Goal: Information Seeking & Learning: Compare options

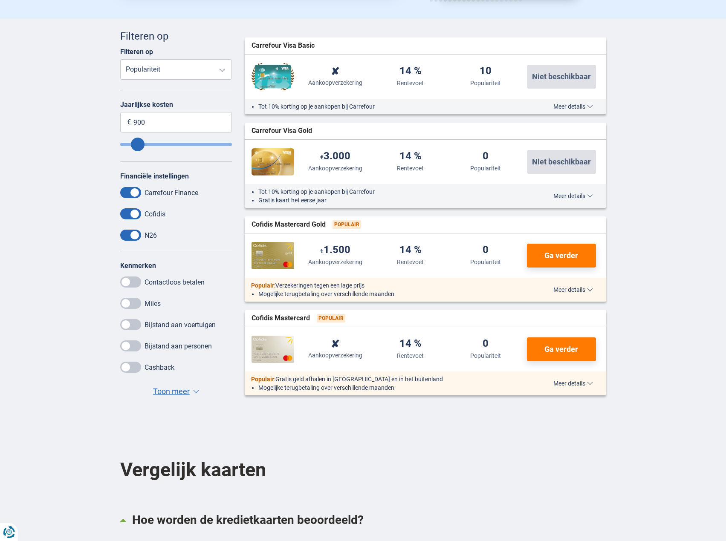
scroll to position [256, 0]
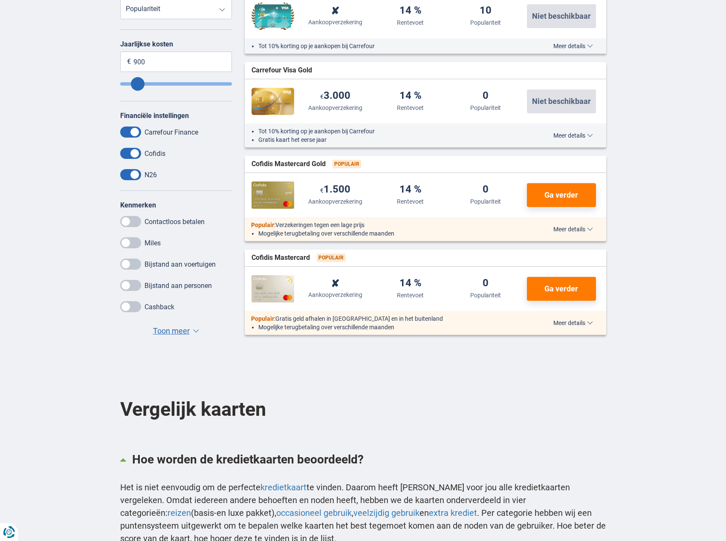
click at [137, 132] on span at bounding box center [130, 132] width 21 height 11
click at [0, 0] on input "checkbox" at bounding box center [0, 0] width 0 height 0
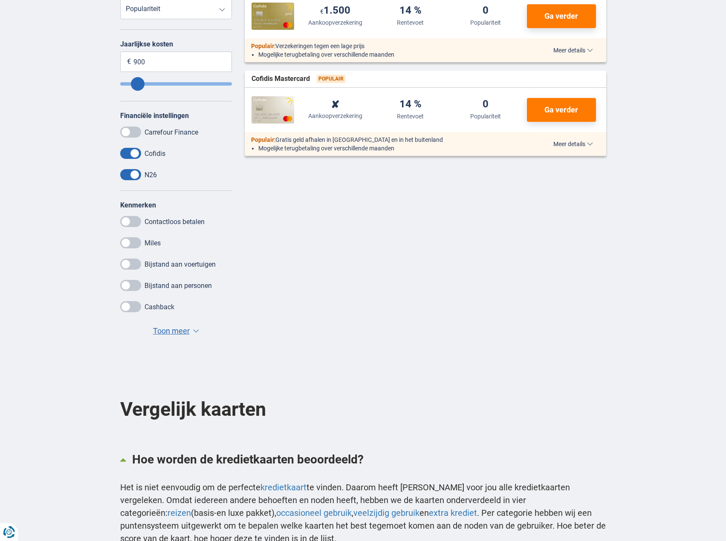
click at [130, 159] on span at bounding box center [130, 153] width 21 height 11
click at [0, 0] on input "checkbox" at bounding box center [0, 0] width 0 height 0
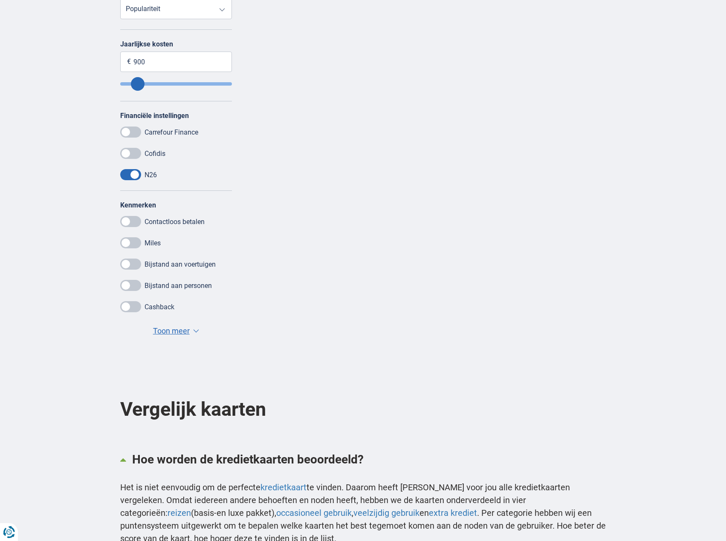
click at [130, 173] on span at bounding box center [130, 174] width 21 height 11
click at [0, 0] on input "checkbox" at bounding box center [0, 0] width 0 height 0
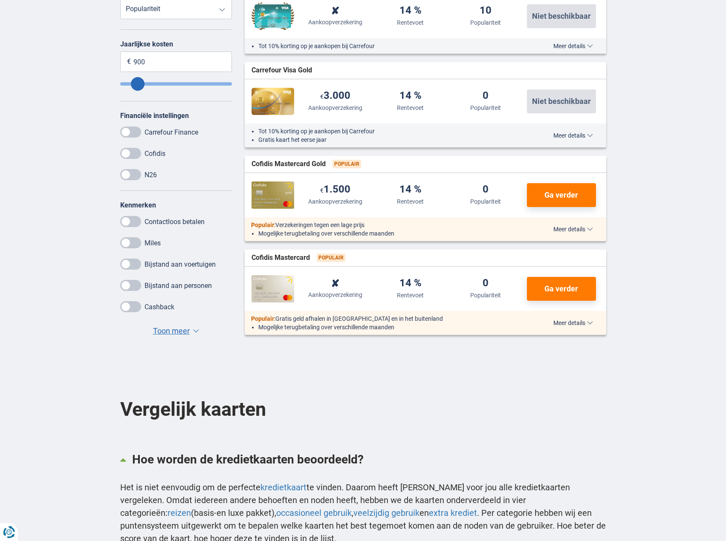
scroll to position [213, 0]
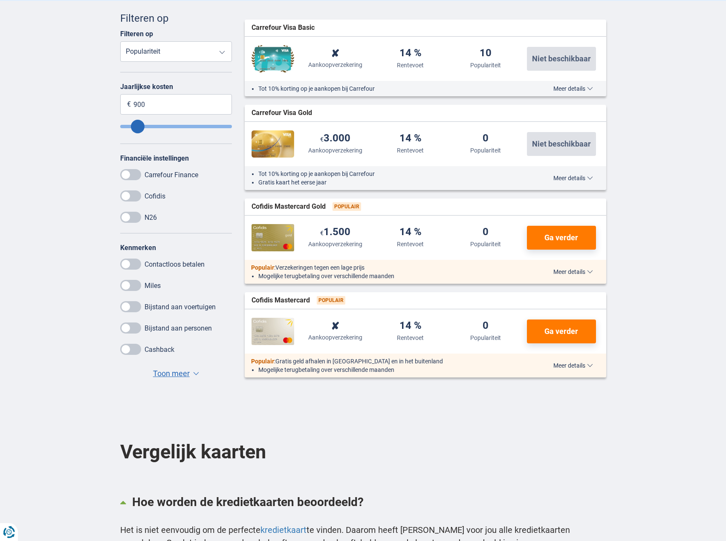
click at [181, 370] on span "Toon meer" at bounding box center [171, 373] width 37 height 11
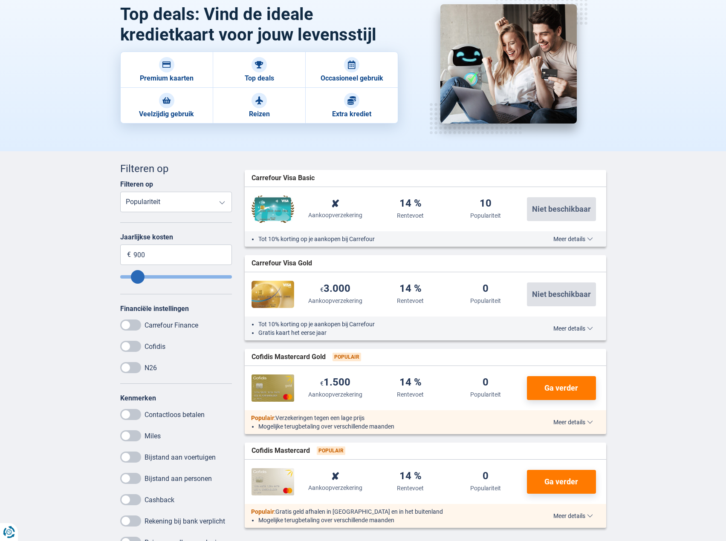
scroll to position [0, 0]
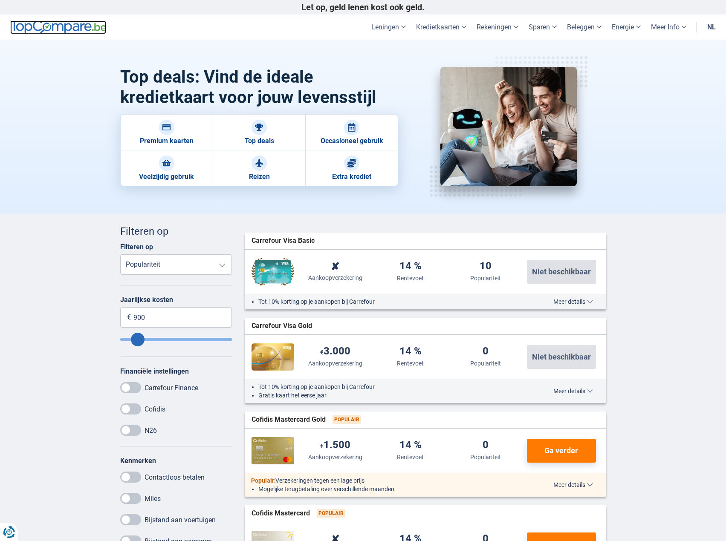
click at [54, 23] on img at bounding box center [58, 27] width 96 height 14
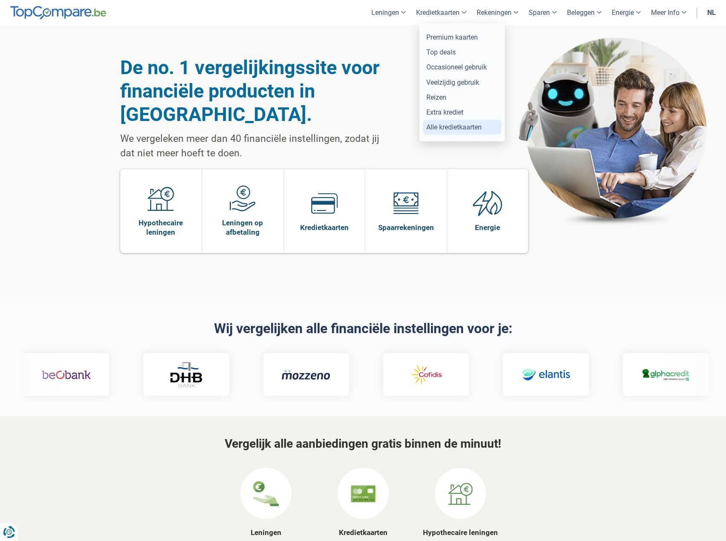
click at [445, 130] on link "Alle kredietkaarten" at bounding box center [462, 127] width 78 height 15
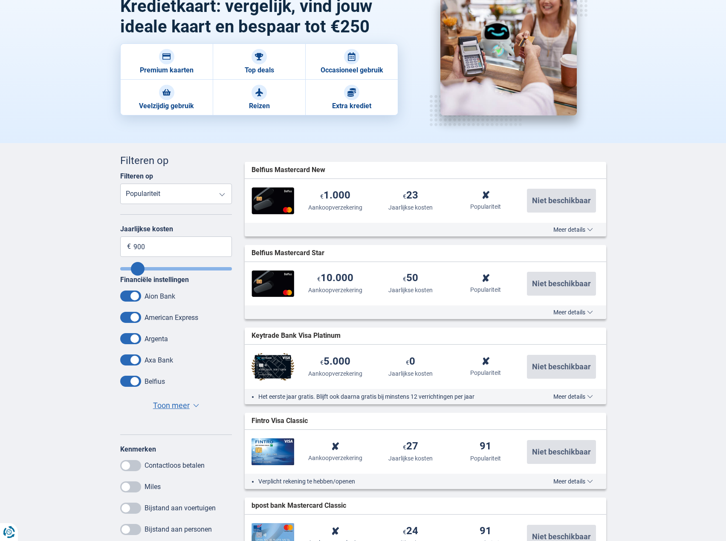
scroll to position [128, 0]
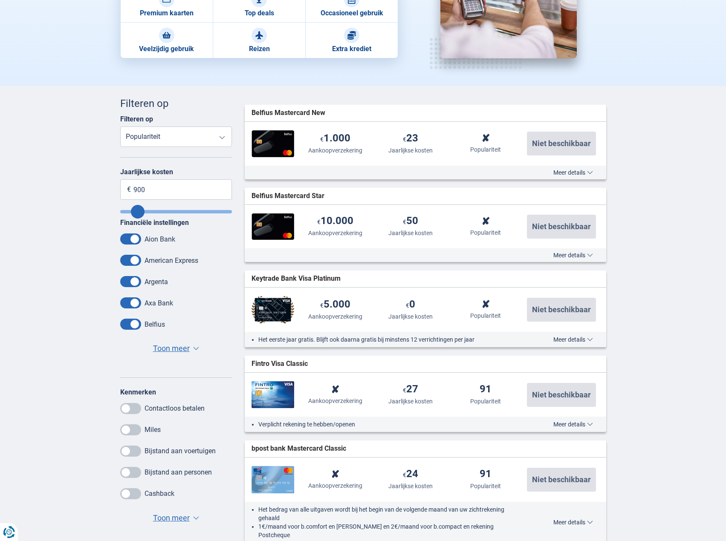
click at [181, 351] on span "Toon meer" at bounding box center [171, 348] width 37 height 11
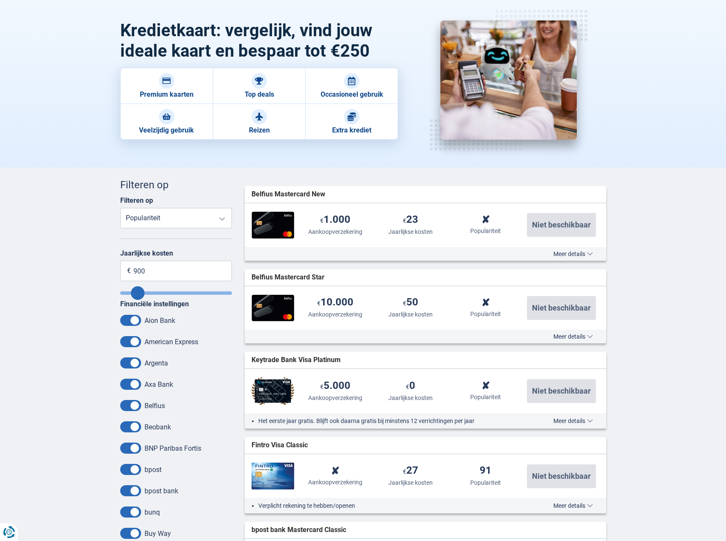
scroll to position [0, 0]
